Goal: Task Accomplishment & Management: Use online tool/utility

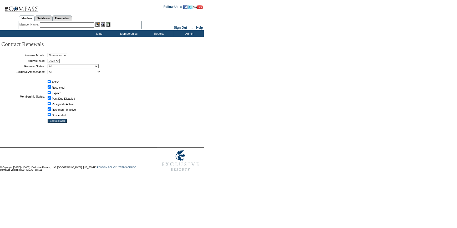
click at [66, 53] on select "January February March April May June July August September October November De…" at bounding box center [58, 55] width 20 height 4
click at [65, 56] on select "January February March April May June July August September October November De…" at bounding box center [58, 55] width 20 height 4
select select "9"
click at [49, 53] on select "January February March April May June July August September October November De…" at bounding box center [58, 55] width 20 height 4
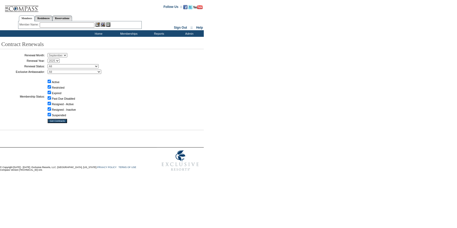
drag, startPoint x: 74, startPoint y: 66, endPoint x: 74, endPoint y: 69, distance: 2.7
click at [74, 66] on select "All Not Started Pending Approved Election Made Election Changed No Response Man…" at bounding box center [73, 66] width 51 height 4
select select "5"
click at [49, 64] on select "All Not Started Pending Approved Election Made Election Changed No Response Man…" at bounding box center [73, 66] width 51 height 4
click at [59, 121] on input "Get Contracts" at bounding box center [57, 121] width 19 height 4
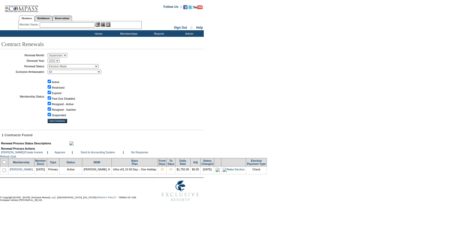
click at [7, 164] on span at bounding box center [4, 162] width 5 height 3
click at [6, 164] on input "checkbox" at bounding box center [4, 161] width 3 height 3
checkbox input "true"
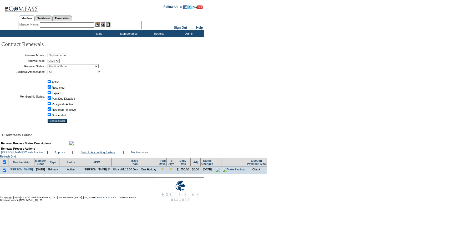
click at [89, 154] on link "Send to Accounting System" at bounding box center [98, 152] width 34 height 3
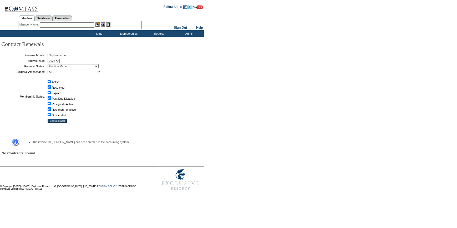
click at [75, 23] on input "text" at bounding box center [67, 24] width 55 height 5
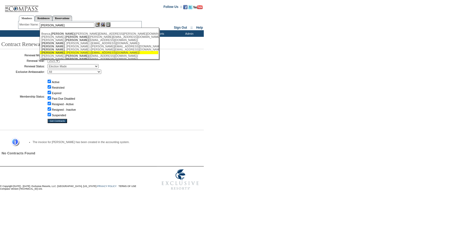
click at [58, 53] on div "Lindsey , Tim (timlindsey3193@gmail.com)" at bounding box center [99, 52] width 116 height 3
type input "Lindsey, Tim (timlindsey3193@gmail.com)"
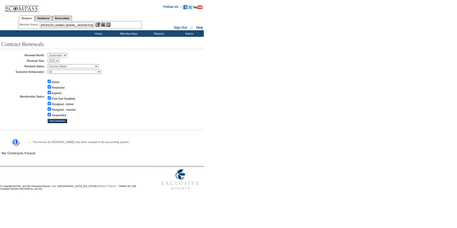
click at [99, 25] on img at bounding box center [97, 24] width 4 height 4
